Goal: Find specific page/section: Find specific page/section

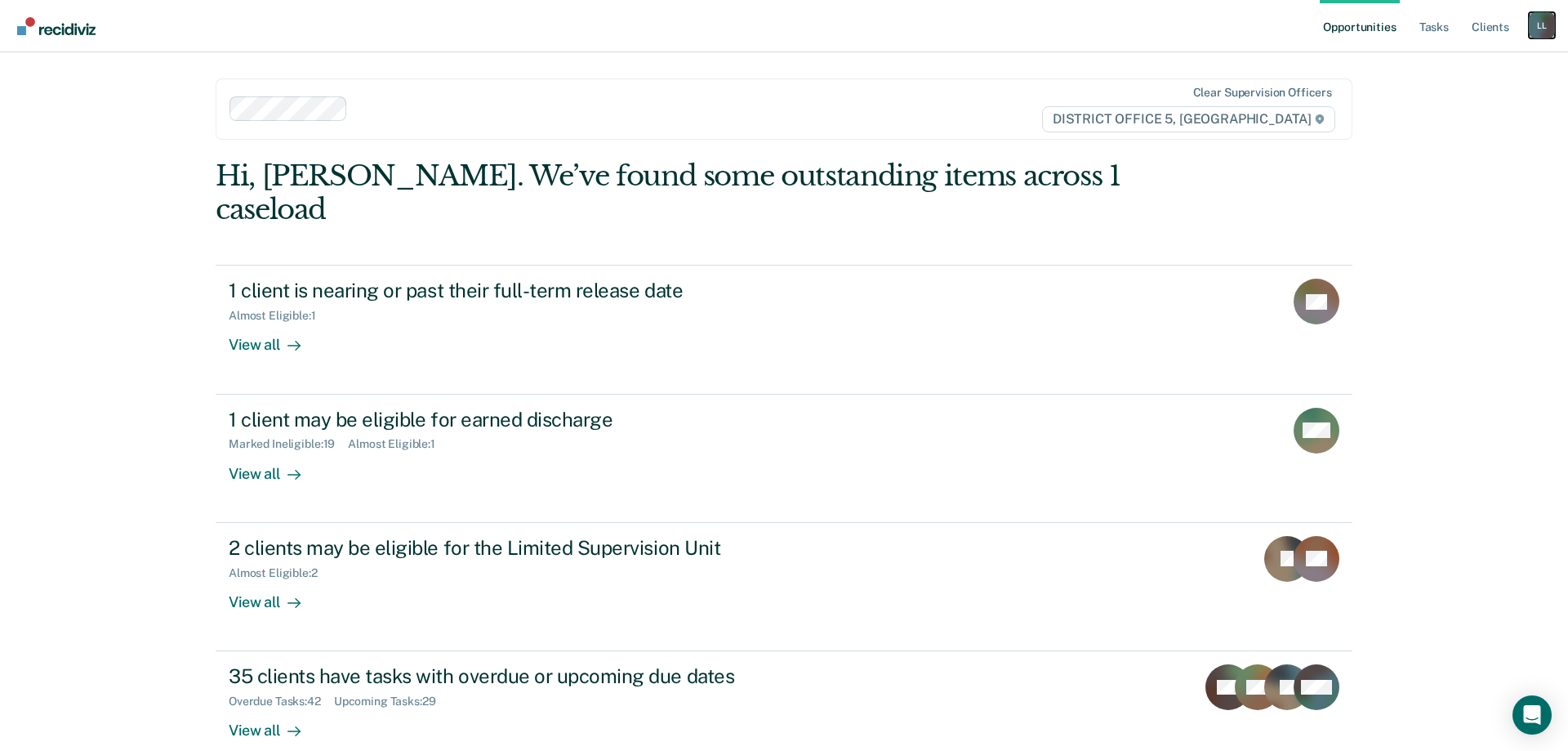
click at [1538, 21] on div "L L" at bounding box center [1541, 25] width 26 height 26
click at [1367, 66] on main "Clear supervision officers DISTRICT OFFICE [STREET_ADDRESS]. We’ve found some o…" at bounding box center [784, 382] width 1176 height 659
click at [1433, 30] on link "Tasks" at bounding box center [1434, 26] width 36 height 52
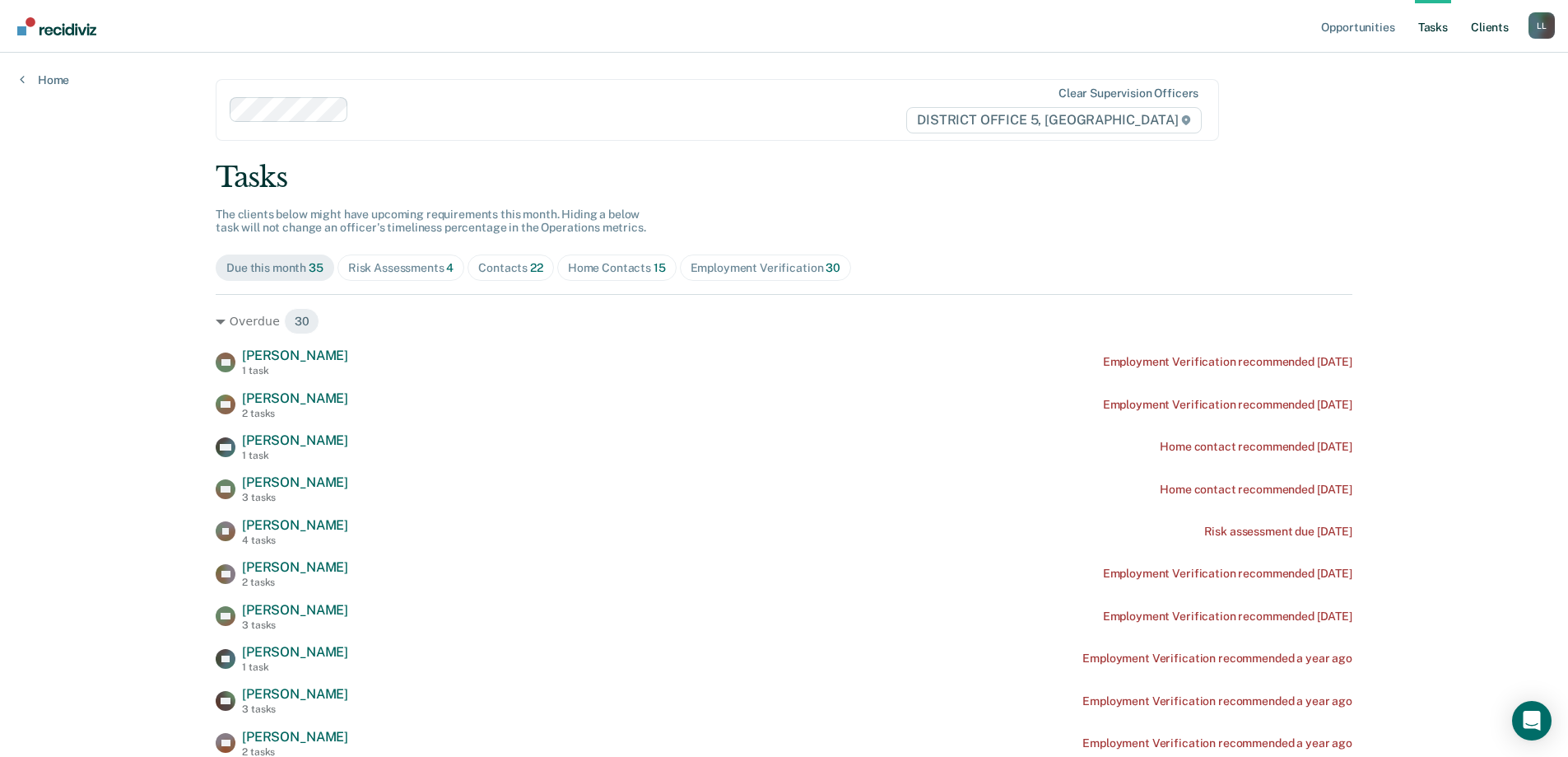
click at [1497, 26] on link "Client s" at bounding box center [1489, 26] width 45 height 53
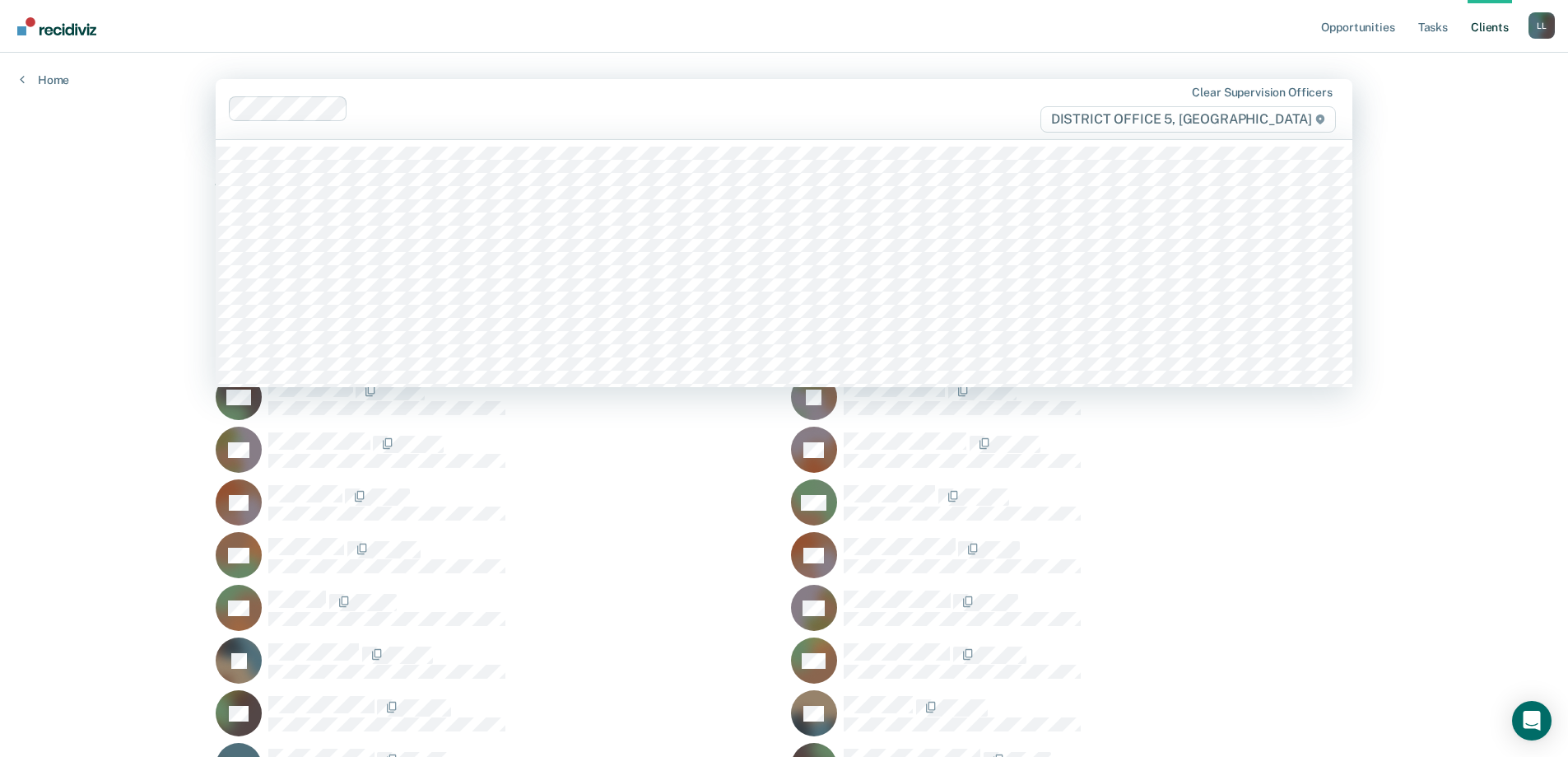
click at [1201, 123] on span "DISTRICT OFFICE 5, [GEOGRAPHIC_DATA]" at bounding box center [1188, 119] width 296 height 26
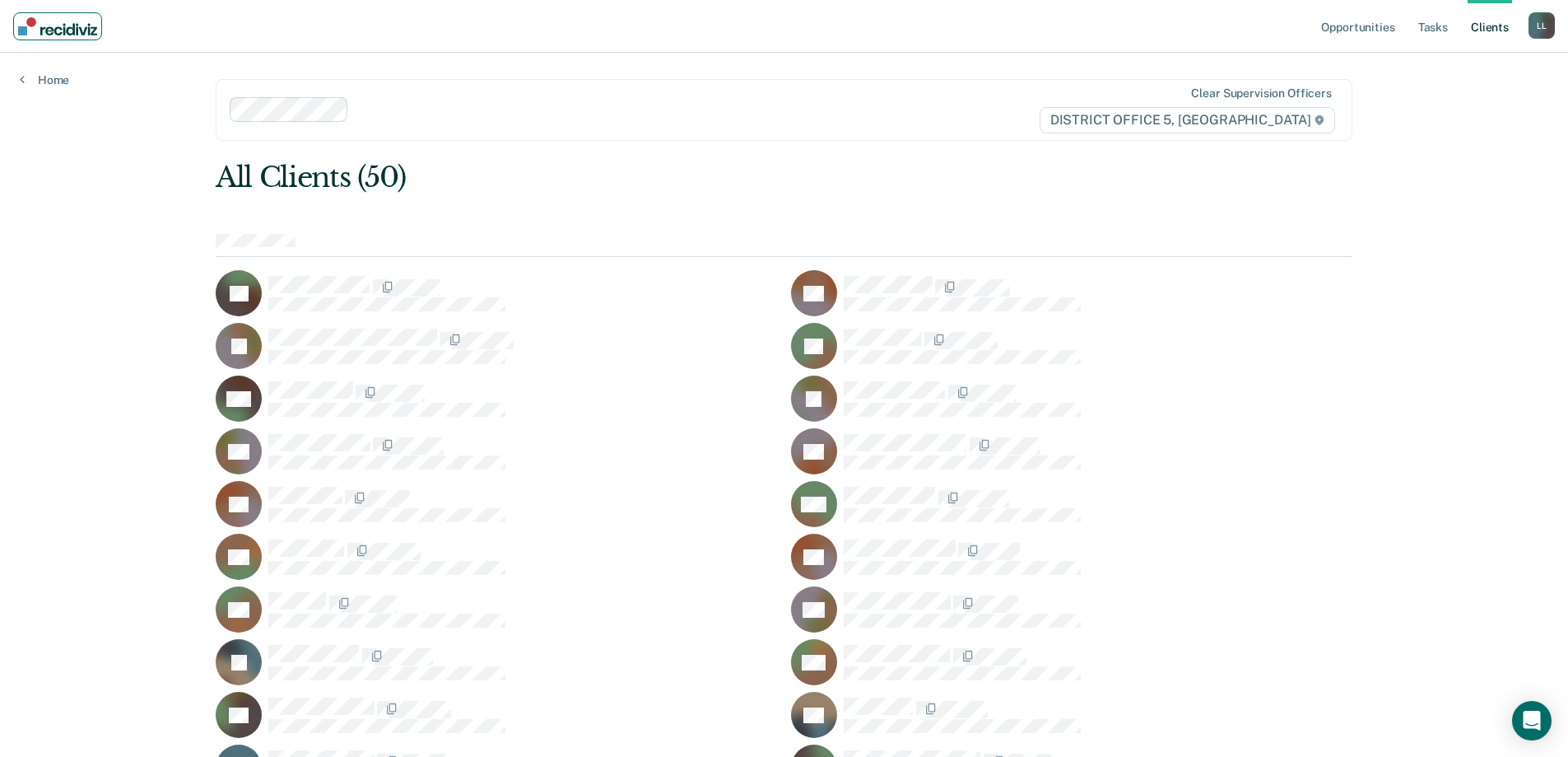
click at [57, 25] on img "Main navigation" at bounding box center [57, 27] width 79 height 19
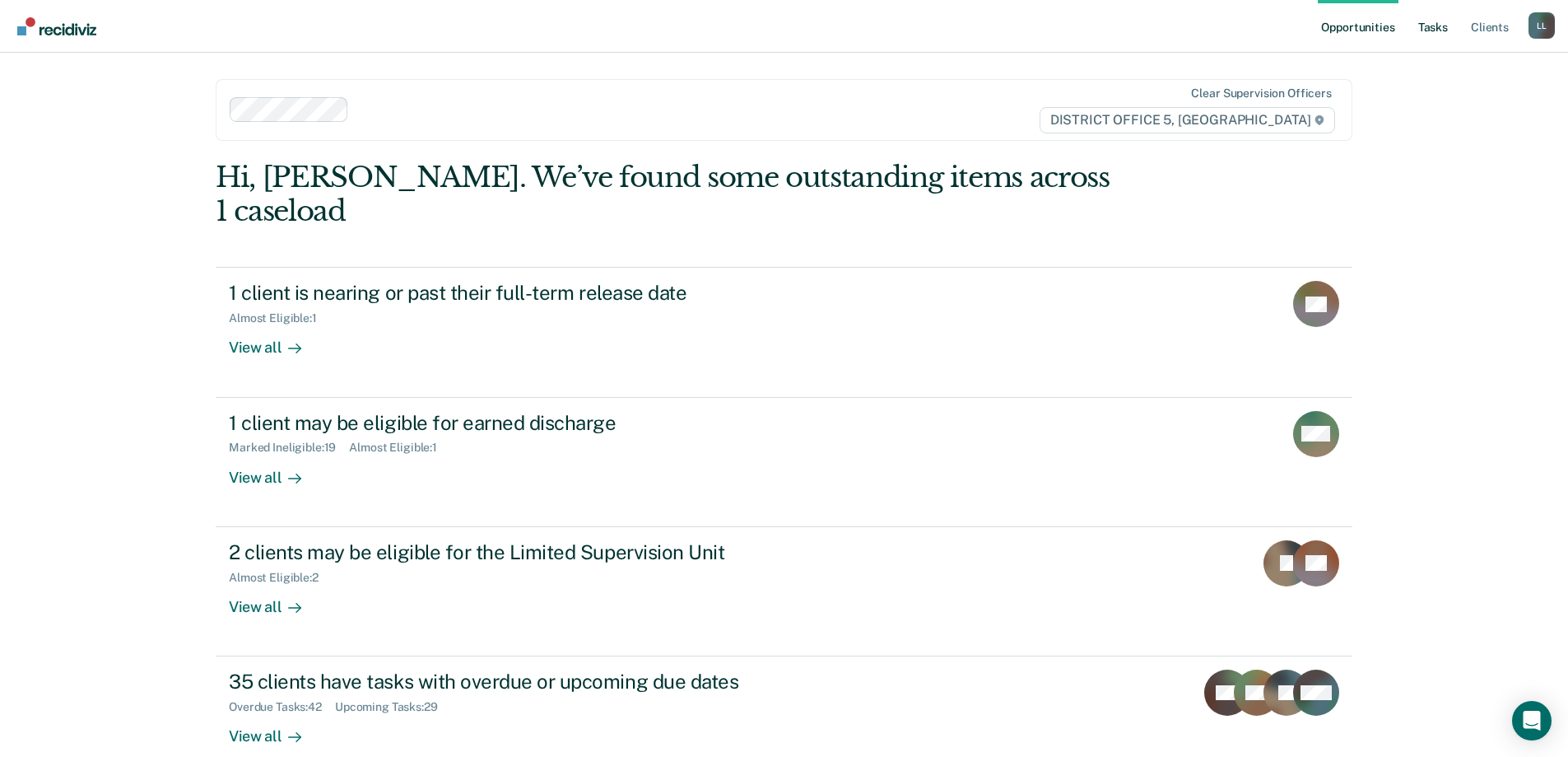
click at [1435, 30] on link "Tasks" at bounding box center [1433, 26] width 36 height 53
